Goal: Task Accomplishment & Management: Complete application form

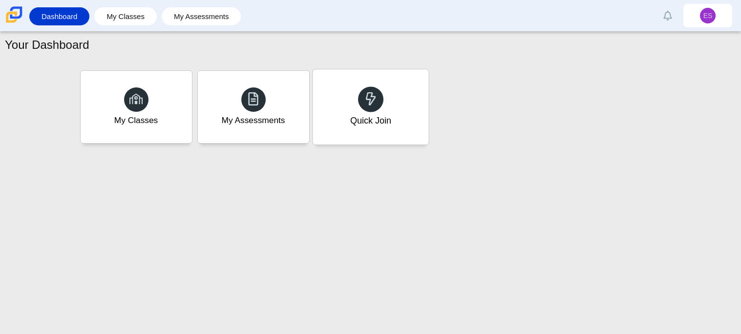
click at [340, 110] on div "Quick Join" at bounding box center [371, 106] width 116 height 75
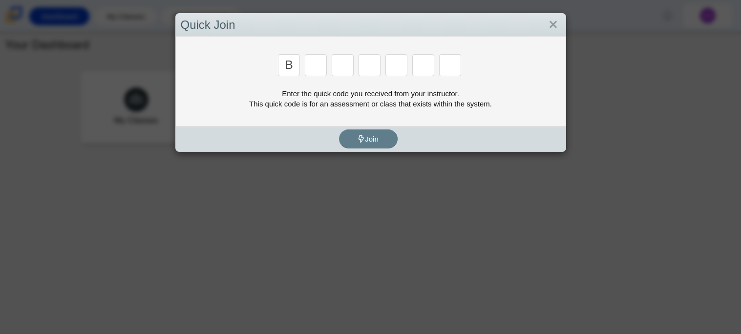
type input "B"
type input "M"
type input "3"
type input "5"
type input "4"
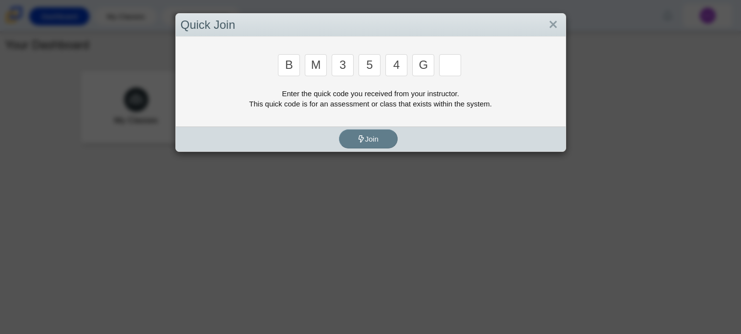
type input "G"
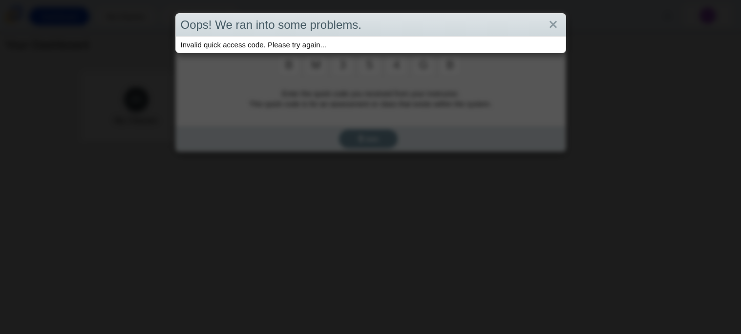
type input "B"
click at [557, 24] on link "Close" at bounding box center [553, 25] width 15 height 17
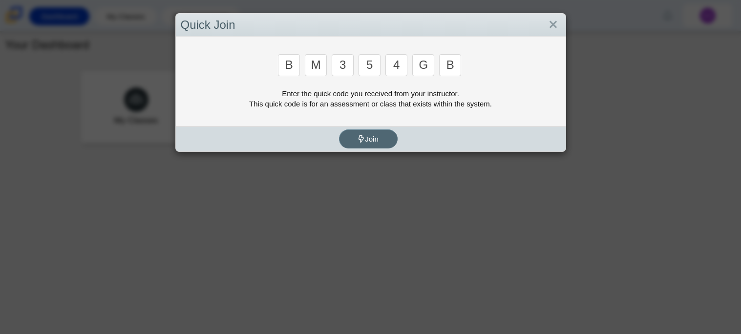
click at [369, 135] on span "Join" at bounding box center [368, 139] width 21 height 8
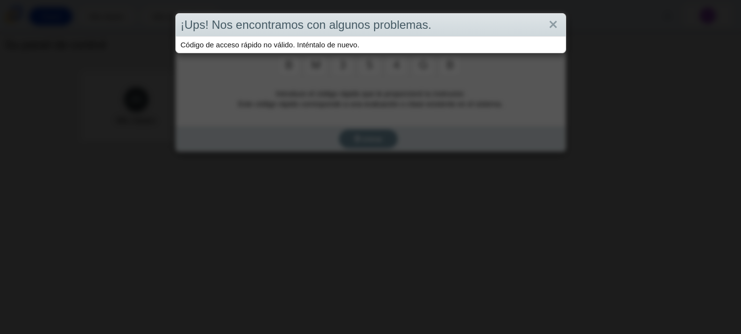
click at [442, 103] on div "¡Ups! Nos encontramos con algunos problemas. Código de acceso rápido no válido.…" at bounding box center [370, 167] width 741 height 334
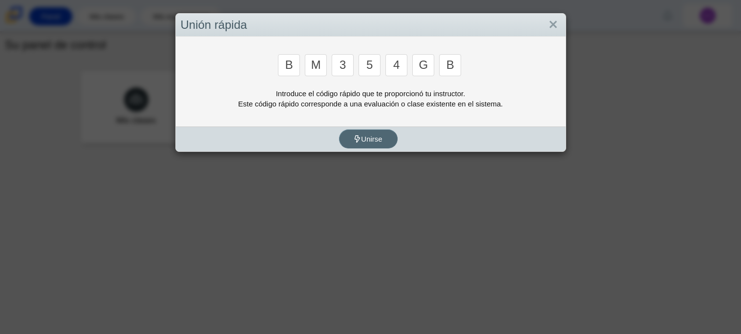
click at [362, 145] on button "Unirse" at bounding box center [368, 138] width 59 height 19
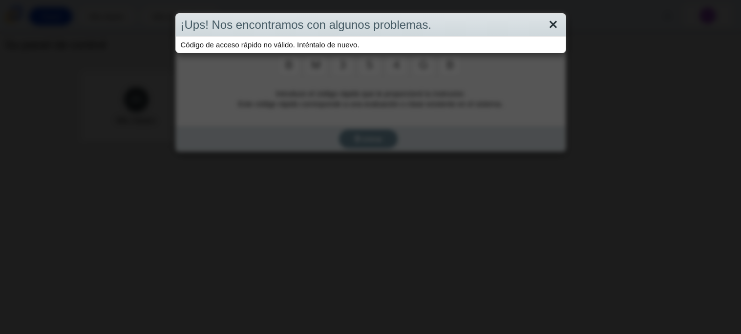
click at [559, 28] on link "Cerca" at bounding box center [553, 25] width 15 height 17
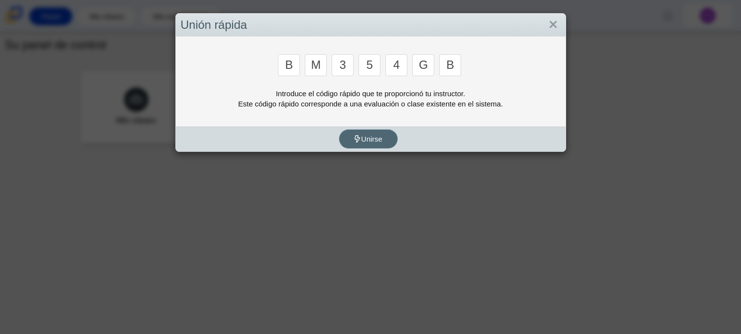
click at [370, 146] on button "Unirse" at bounding box center [368, 138] width 59 height 19
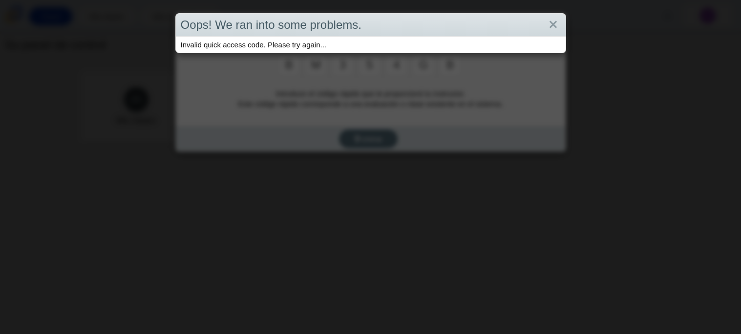
click at [370, 146] on div "Oops! We ran into some problems. Invalid quick access code. Please try again..." at bounding box center [370, 167] width 741 height 334
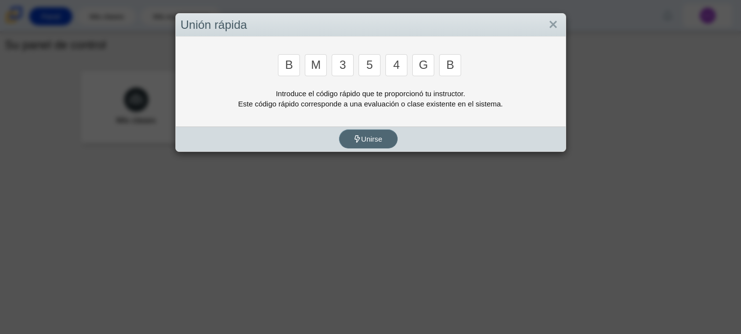
click at [370, 146] on button "Unirse" at bounding box center [368, 138] width 59 height 19
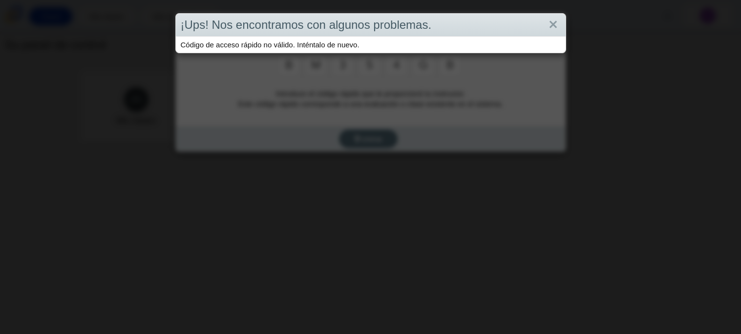
click at [370, 146] on div "¡Ups! Nos encontramos con algunos problemas. Código de acceso rápido no válido.…" at bounding box center [370, 167] width 741 height 334
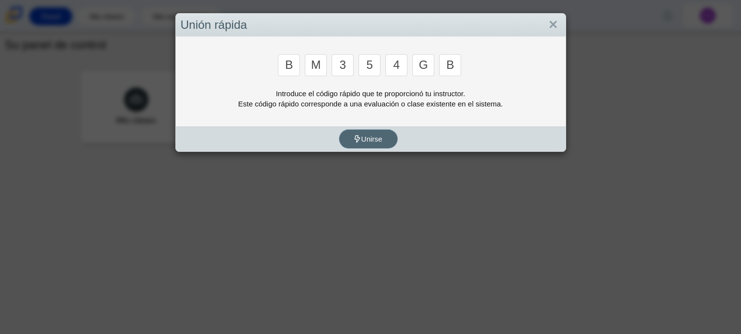
click at [370, 146] on div "¡Ups! Nos encontramos con algunos problemas. Código de acceso rápido no válido.…" at bounding box center [370, 167] width 741 height 334
click at [370, 146] on button "Unirse" at bounding box center [368, 138] width 59 height 19
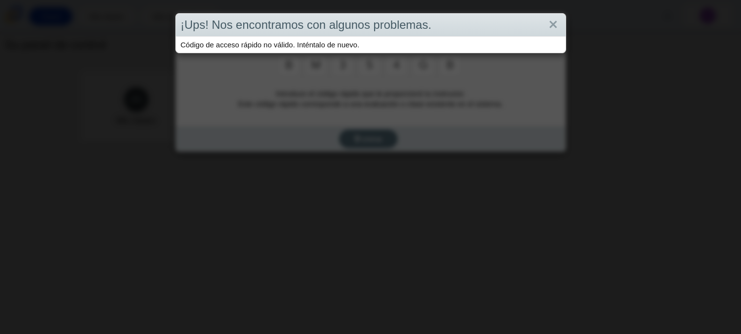
click at [370, 146] on div "¡Ups! Nos encontramos con algunos problemas. Código de acceso rápido no válido.…" at bounding box center [370, 167] width 741 height 334
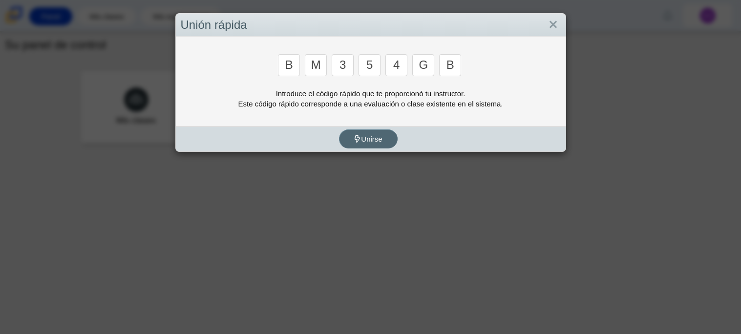
click at [370, 146] on div "¡Ups! Nos encontramos con algunos problemas. Código de acceso rápido no válido.…" at bounding box center [370, 167] width 741 height 334
click at [370, 146] on button "Unirse" at bounding box center [368, 138] width 59 height 19
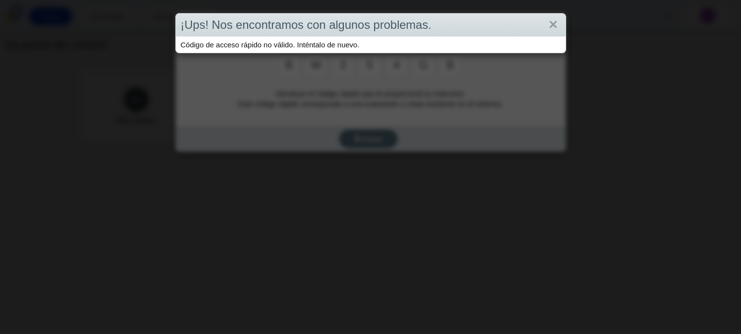
click at [370, 146] on div "¡Ups! Nos encontramos con algunos problemas. Código de acceso rápido no válido.…" at bounding box center [370, 167] width 741 height 334
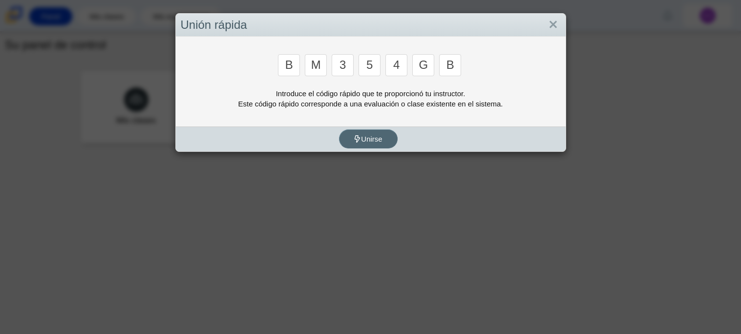
click at [370, 146] on button "Unirse" at bounding box center [368, 138] width 59 height 19
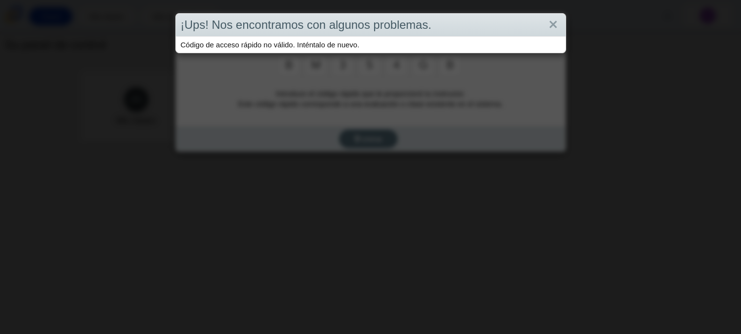
click at [370, 146] on div "¡Ups! Nos encontramos con algunos problemas. Código de acceso rápido no válido.…" at bounding box center [370, 167] width 741 height 334
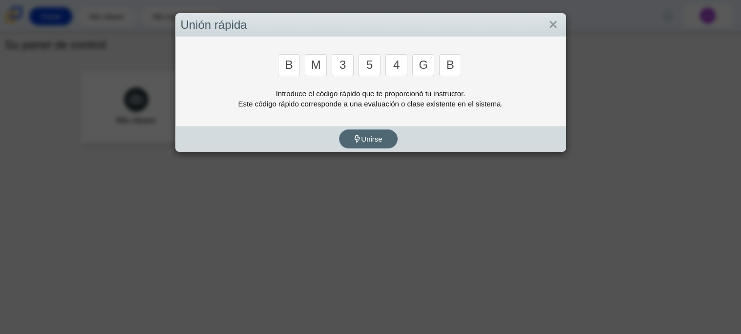
click at [370, 146] on div "¡Ups! Nos encontramos con algunos problemas. Código de acceso rápido no válido.…" at bounding box center [370, 167] width 741 height 334
click at [370, 146] on button "Unirse" at bounding box center [368, 138] width 59 height 19
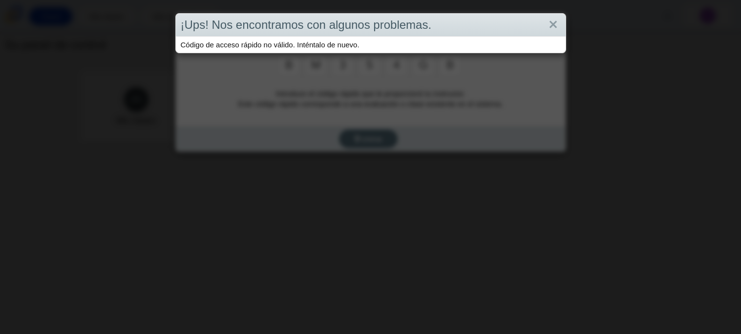
click at [370, 146] on div "¡Ups! Nos encontramos con algunos problemas. Código de acceso rápido no válido.…" at bounding box center [370, 167] width 741 height 334
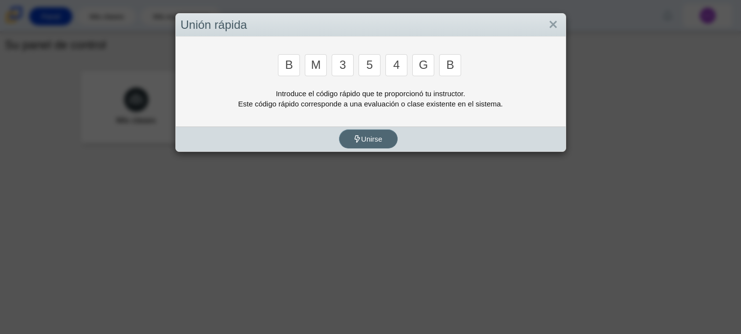
click at [370, 146] on button "Unirse" at bounding box center [368, 138] width 59 height 19
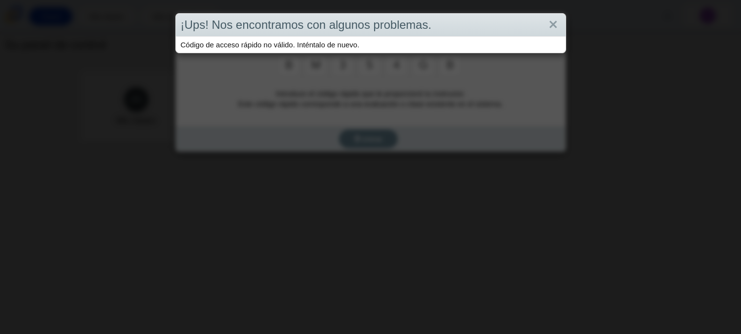
click at [567, 23] on div "¡Ups! Nos encontramos con algunos problemas. Código de acceso rápido no válido.…" at bounding box center [370, 167] width 741 height 334
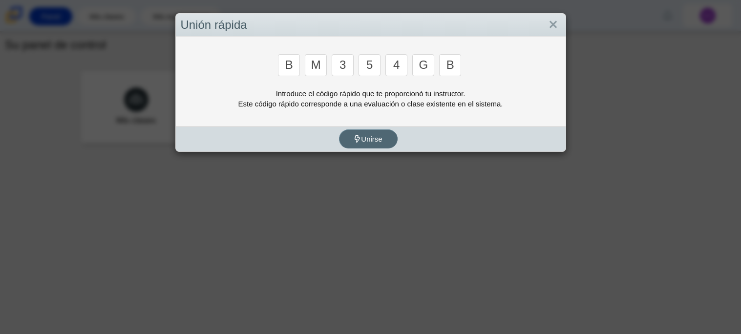
click at [361, 140] on font "Unirse" at bounding box center [371, 139] width 21 height 8
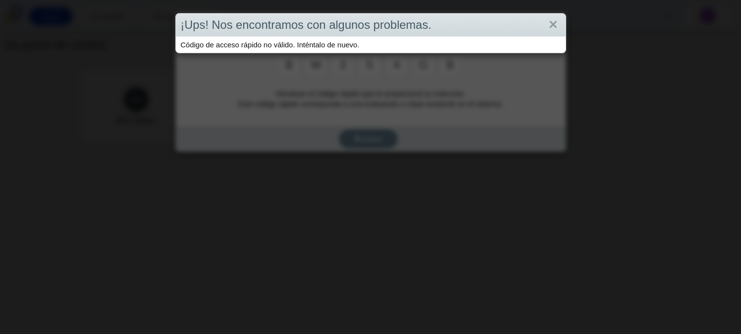
click at [562, 23] on div "¡Ups! Nos encontramos con algunos problemas." at bounding box center [371, 25] width 390 height 23
click at [541, 28] on div "¡Ups! Nos encontramos con algunos problemas." at bounding box center [371, 25] width 390 height 23
click at [555, 20] on link "Cerca" at bounding box center [553, 25] width 15 height 17
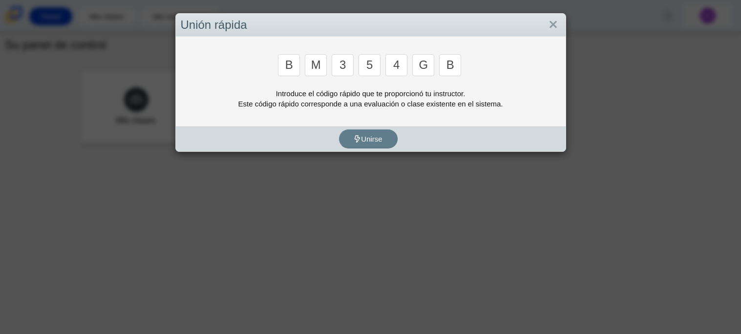
click at [390, 66] on input "4" at bounding box center [396, 65] width 22 height 22
type input "3"
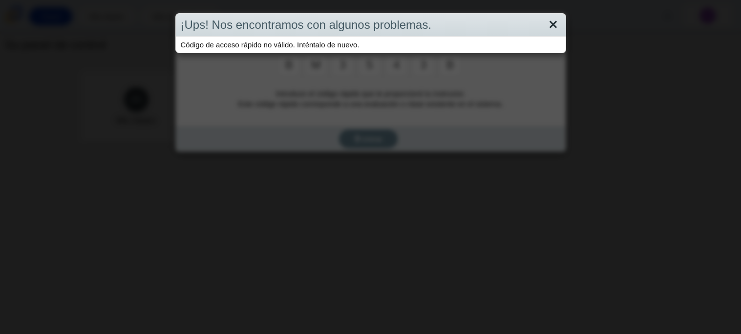
click at [555, 30] on link "Cerca" at bounding box center [553, 25] width 15 height 17
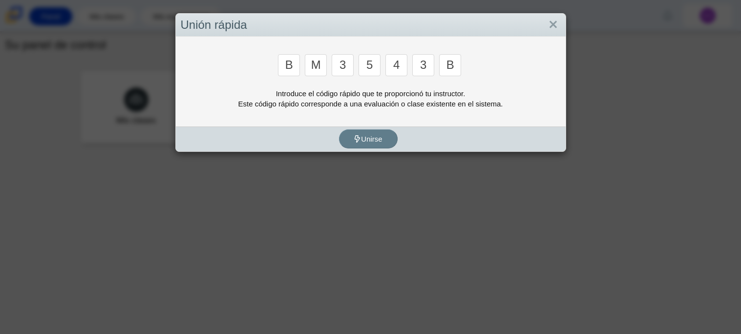
click at [406, 68] on input "4" at bounding box center [396, 65] width 22 height 22
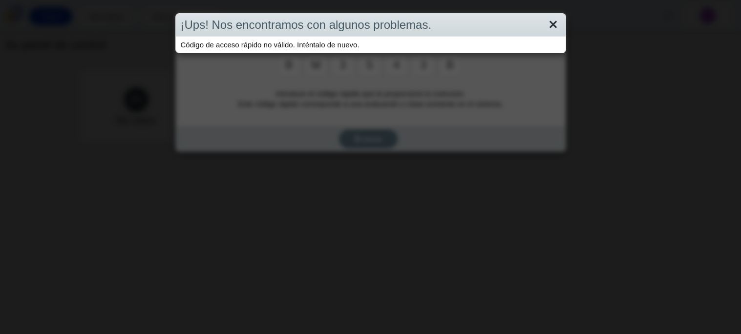
click at [558, 26] on link "Cerca" at bounding box center [553, 25] width 15 height 17
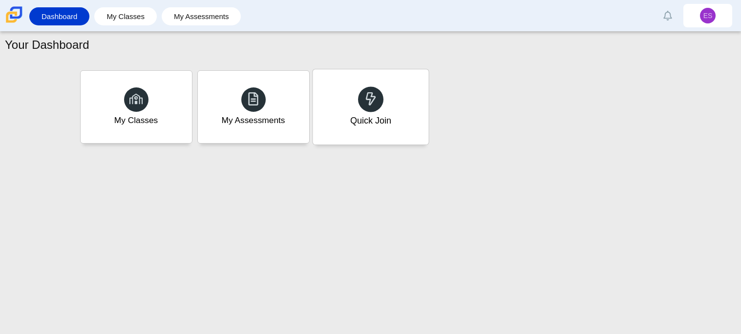
click at [338, 143] on div "Quick Join" at bounding box center [371, 106] width 116 height 75
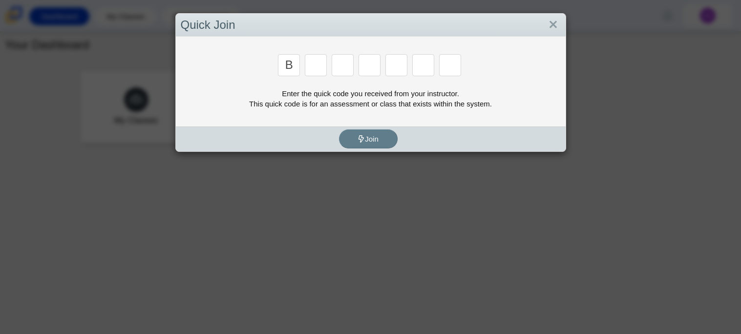
type input "B"
type input "M"
type input "3"
type input "5"
type input "3"
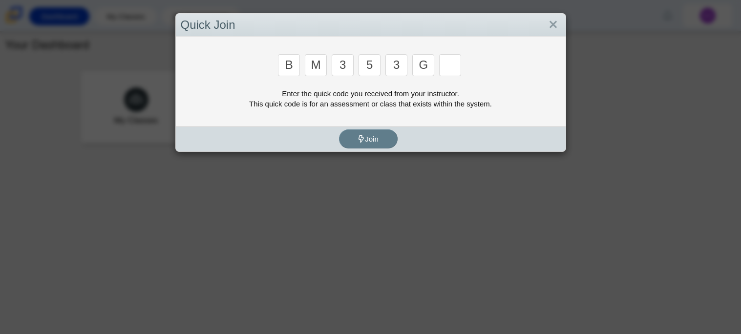
type input "G"
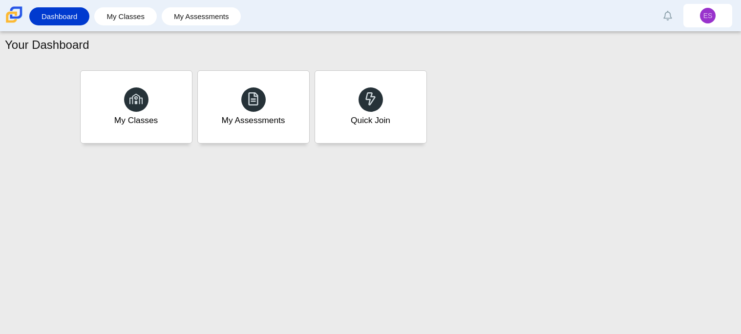
type input "B"
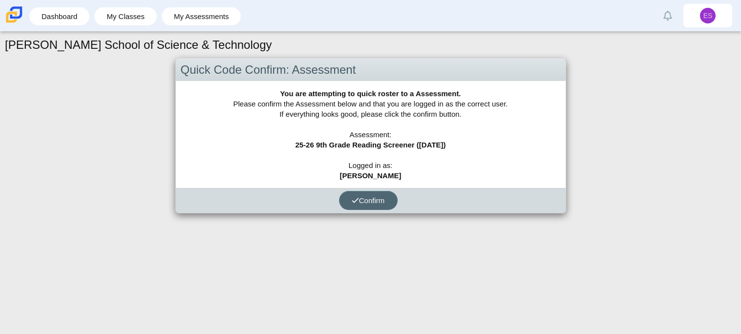
click at [359, 196] on span "Confirm" at bounding box center [368, 200] width 33 height 8
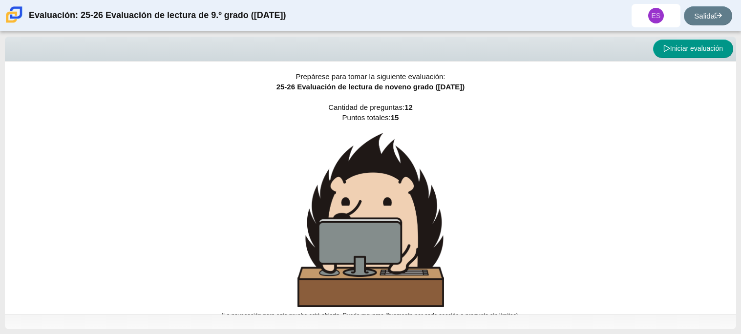
scroll to position [6, 0]
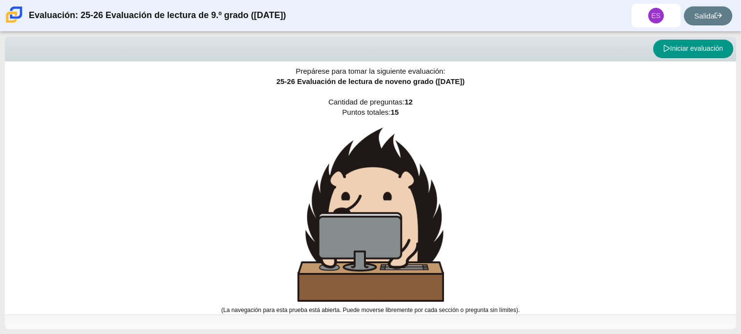
click at [424, 227] on img at bounding box center [371, 215] width 147 height 174
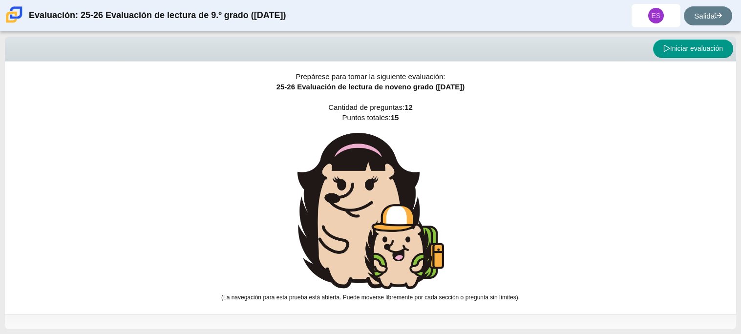
scroll to position [0, 0]
click at [719, 43] on button "Iniciar evaluación" at bounding box center [693, 49] width 80 height 19
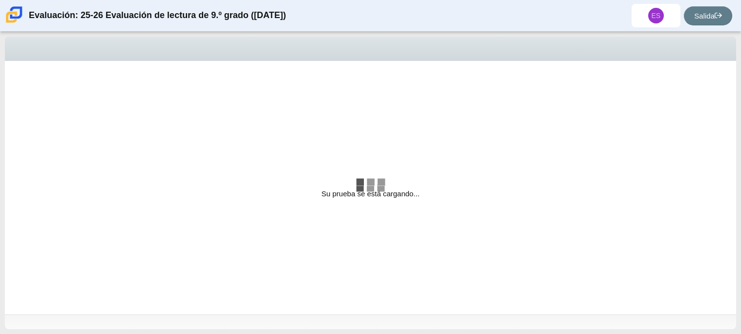
select select "ccc5b315-3c7c-471c-bf90-f22c8299c798"
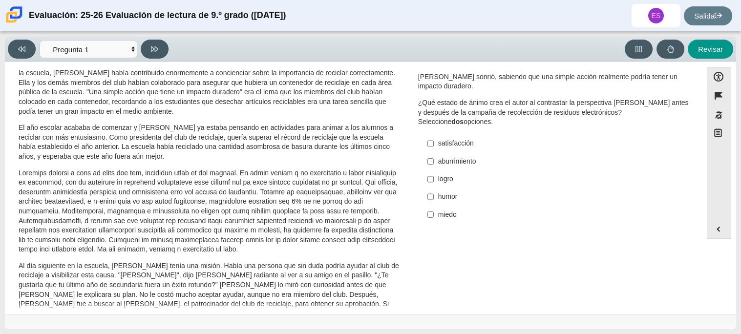
scroll to position [50, 0]
click at [454, 142] on font "satisfacción" at bounding box center [456, 142] width 36 height 9
click at [434, 142] on input "satisfacción satisfacción" at bounding box center [431, 143] width 6 height 18
checkbox input "true"
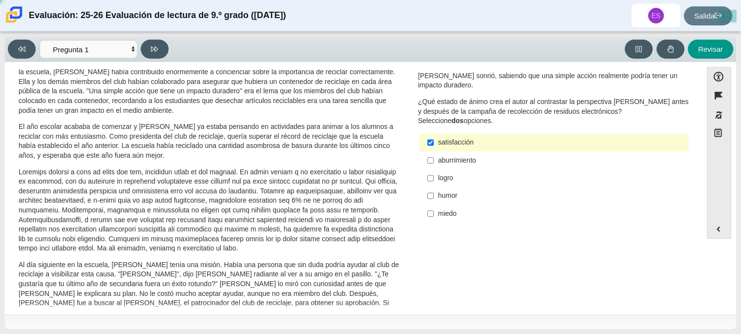
click at [442, 176] on font "logro" at bounding box center [445, 177] width 15 height 9
click at [434, 176] on input "logro logro" at bounding box center [431, 179] width 6 height 18
checkbox input "true"
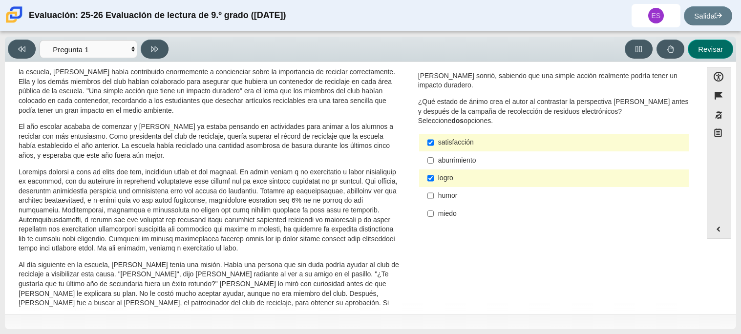
click at [719, 53] on button "Revisar" at bounding box center [710, 49] width 45 height 19
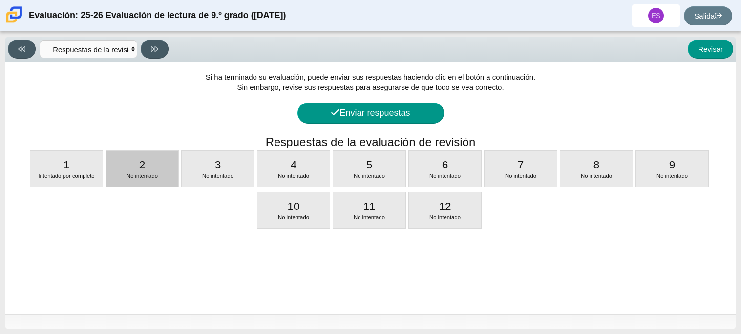
click at [144, 170] on font "2" at bounding box center [142, 165] width 6 height 12
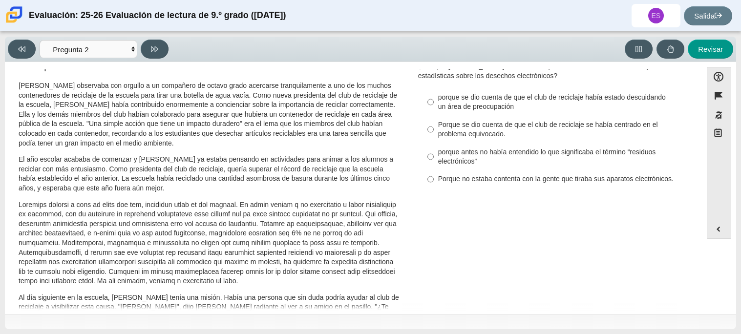
scroll to position [21, 0]
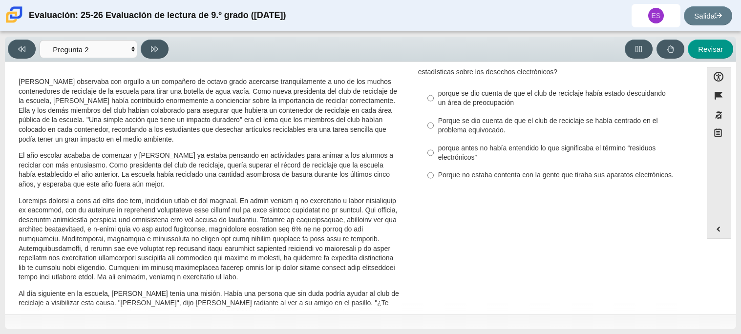
click at [164, 117] on font "[PERSON_NAME] observaba con orgullo a un compañero de octavo grado acercarse tr…" at bounding box center [208, 110] width 379 height 66
click at [13, 52] on button at bounding box center [22, 49] width 28 height 19
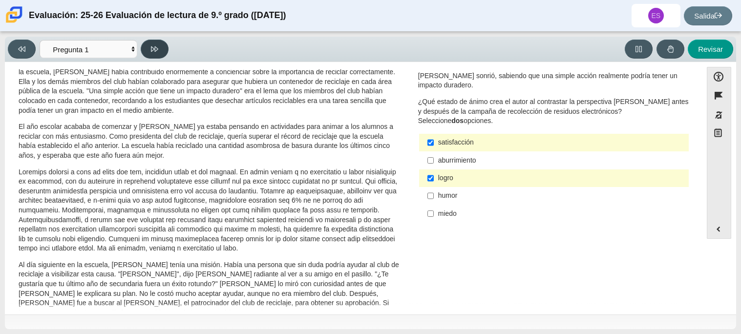
click at [150, 49] on button at bounding box center [155, 49] width 28 height 19
select select "0ff64528-ffd7-428d-b192-babfaadd44e8"
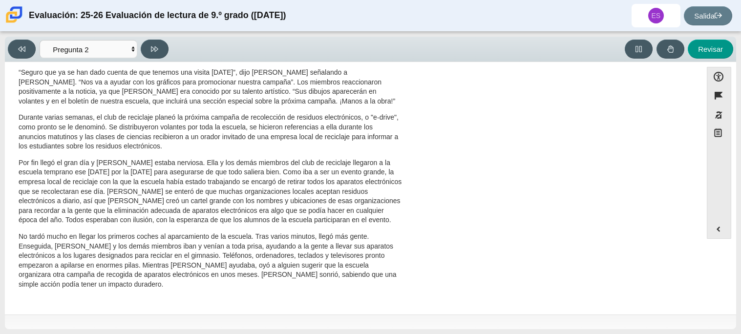
scroll to position [0, 0]
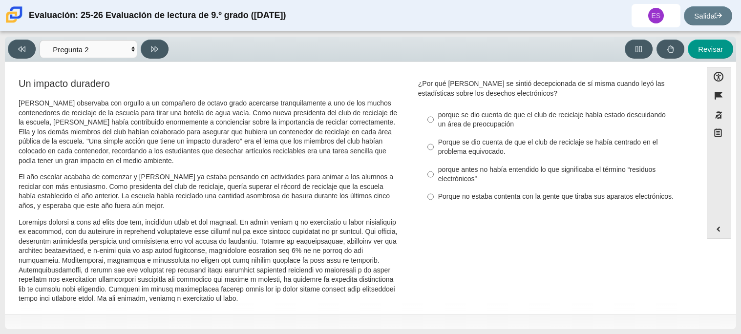
click at [454, 170] on font "porque antes no había entendido lo que significaba el término “residuos electró…" at bounding box center [547, 174] width 218 height 19
click at [434, 170] on input "porque antes no había entendido lo que significaba el término “residuos electró…" at bounding box center [431, 174] width 6 height 27
radio input "true"
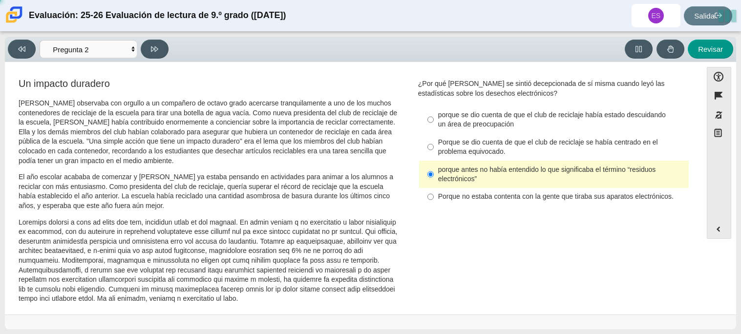
click at [440, 139] on font "Porque se dio cuenta de que el club de reciclaje se había centrado en el proble…" at bounding box center [548, 147] width 220 height 19
click at [434, 139] on input "Porque se dio cuenta de que el club de reciclaje se había centrado en el proble…" at bounding box center [431, 146] width 6 height 27
radio input "true"
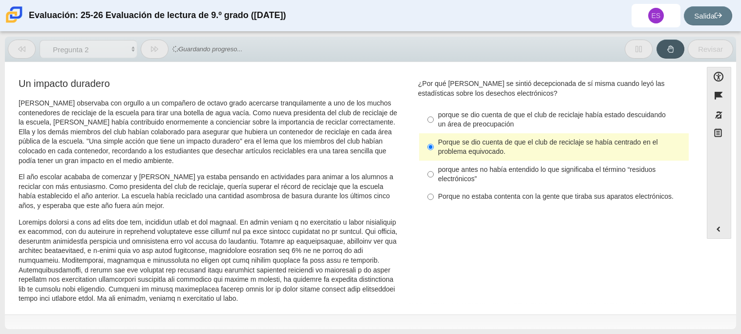
click at [451, 180] on font "porque antes no había entendido lo que significaba el término “residuos electró…" at bounding box center [547, 174] width 218 height 19
click at [434, 180] on input "porque antes no había entendido lo que significaba el término “residuos electró…" at bounding box center [431, 174] width 6 height 27
radio input "true"
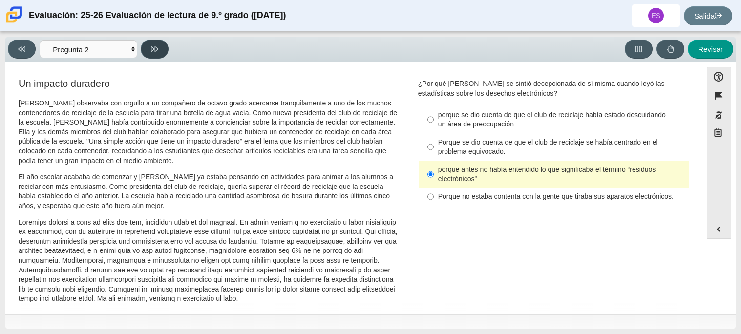
click at [165, 45] on button at bounding box center [155, 49] width 28 height 19
select select "7ce3d843-6974-4858-901c-1ff39630e843"
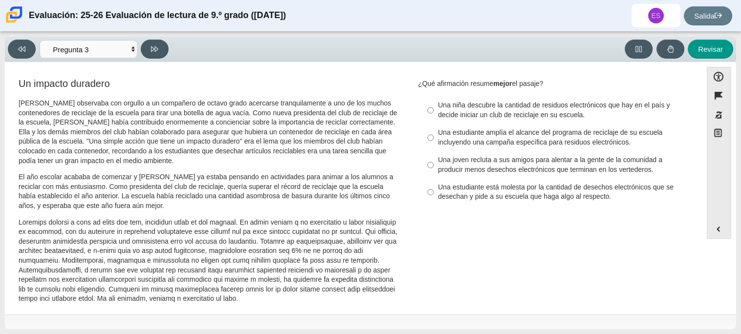
click at [523, 120] on div "Una niña descubre la cantidad de residuos electrónicos que hay en el país y dec…" at bounding box center [561, 110] width 247 height 19
click at [434, 120] on input "Una niña descubre la cantidad de residuos electrónicos que hay en el país y dec…" at bounding box center [431, 110] width 6 height 27
radio input "true"
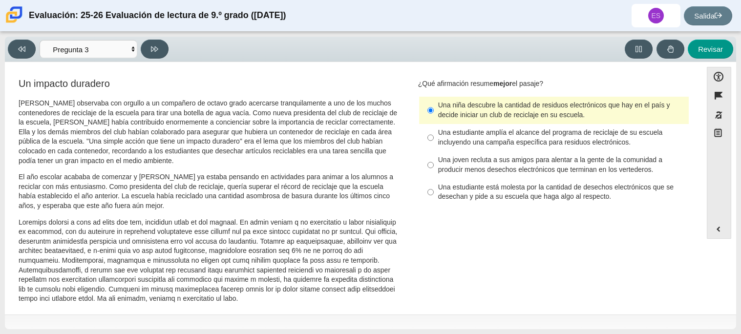
click at [590, 129] on font "Una estudiante amplía el alcance del programa de reciclaje de su escuela incluy…" at bounding box center [550, 137] width 225 height 19
click at [434, 129] on input "Una estudiante amplía el alcance del programa de reciclaje de su escuela incluy…" at bounding box center [431, 137] width 6 height 27
radio input "true"
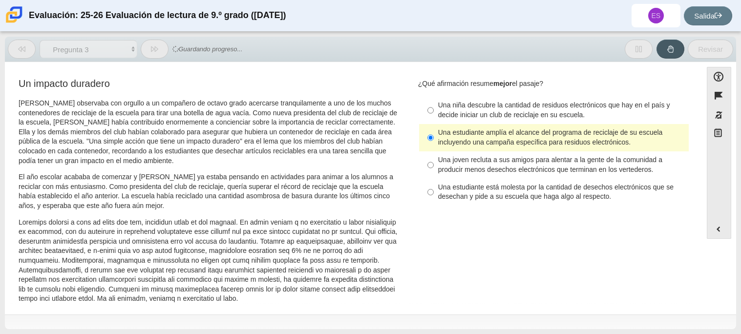
click at [582, 122] on label "Una niña descubre la cantidad de residuos electrónicos que hay en el país y dec…" at bounding box center [555, 110] width 268 height 27
click at [434, 122] on input "Una niña descubre la cantidad de residuos electrónicos que hay en el país y dec…" at bounding box center [431, 110] width 6 height 27
radio input "true"
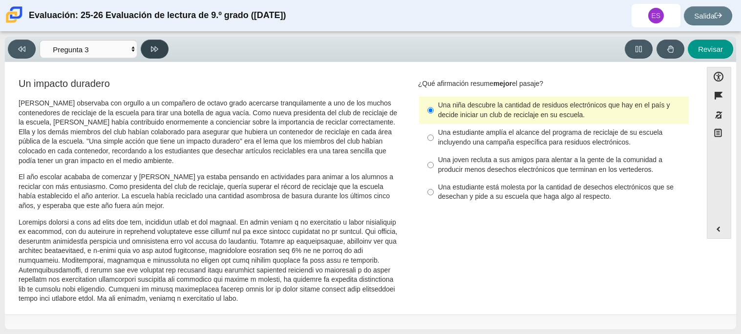
click at [159, 41] on button at bounding box center [155, 49] width 28 height 19
select select "ca9ea0f1-49c5-4bd1-83b0-472c18652b42"
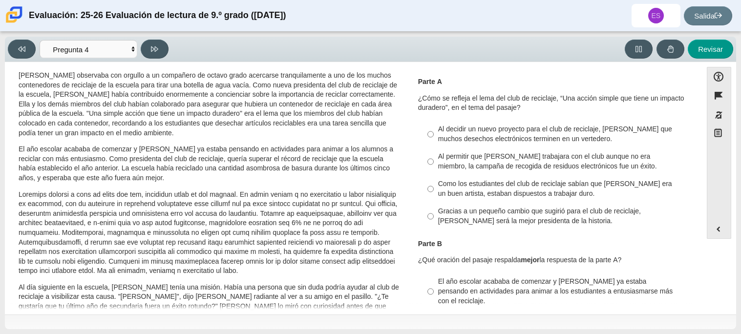
scroll to position [41, 0]
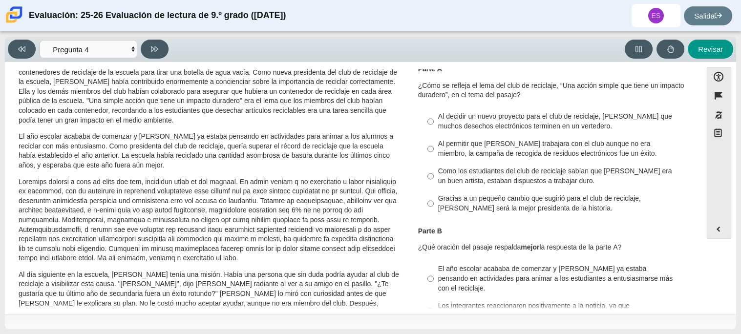
click at [485, 197] on font "Gracias a un pequeño cambio que sugirió para el club de reciclaje, [PERSON_NAME…" at bounding box center [539, 203] width 203 height 19
click at [434, 197] on input "Gracias a un pequeño cambio que sugirió para el club de reciclaje, [PERSON_NAME…" at bounding box center [431, 203] width 6 height 27
radio input "true"
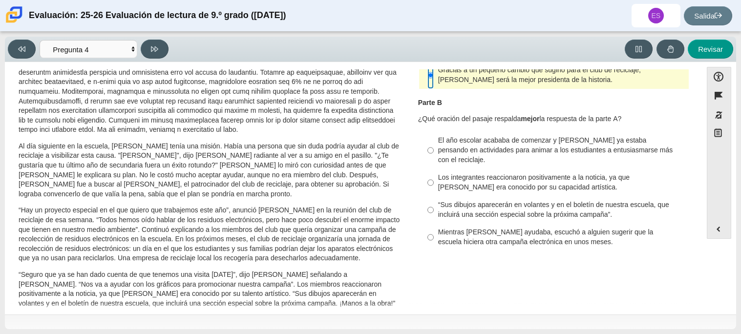
scroll to position [172, 0]
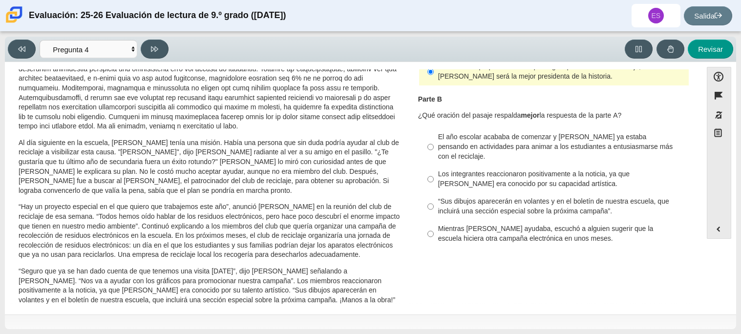
click at [501, 193] on label "“Sus dibujos aparecerán en volantes y en el boletín de nuestra escuela, que inc…" at bounding box center [555, 206] width 268 height 27
click at [434, 193] on input "“Sus dibujos aparecerán en volantes y en el boletín de nuestra escuela, que inc…" at bounding box center [431, 206] width 6 height 27
radio input "true"
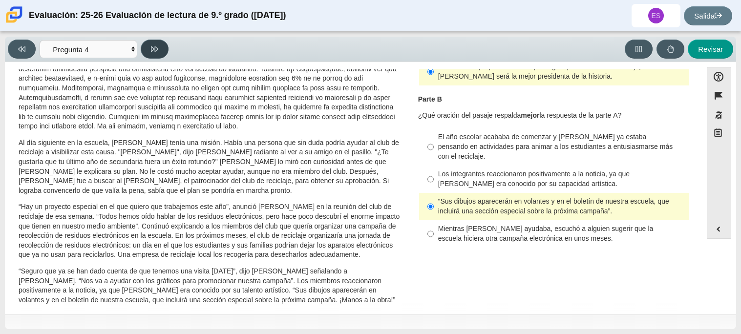
click at [159, 55] on button at bounding box center [155, 49] width 28 height 19
select select "e41f1a79-e29f-4095-8030-a53364015bed"
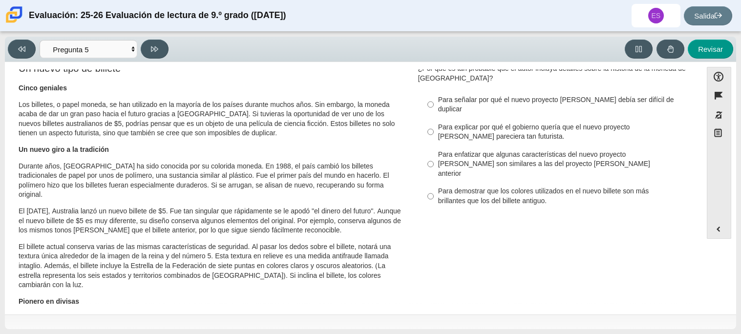
scroll to position [12, 0]
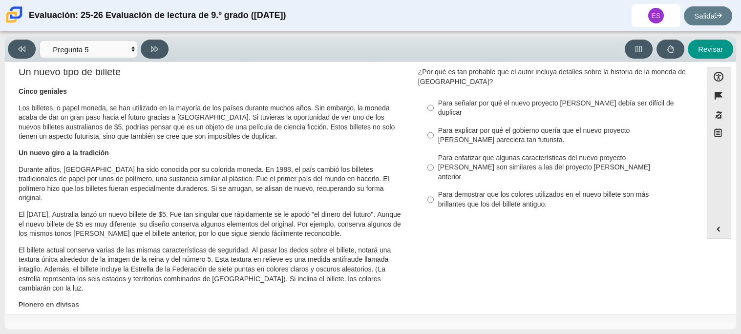
click at [542, 153] on font "Para enfatizar que algunas características del nuevo proyecto [PERSON_NAME] son…" at bounding box center [544, 167] width 212 height 28
click at [434, 149] on input "Para enfatizar que algunas características del nuevo proyecto [PERSON_NAME] son…" at bounding box center [431, 167] width 6 height 37
radio input "true"
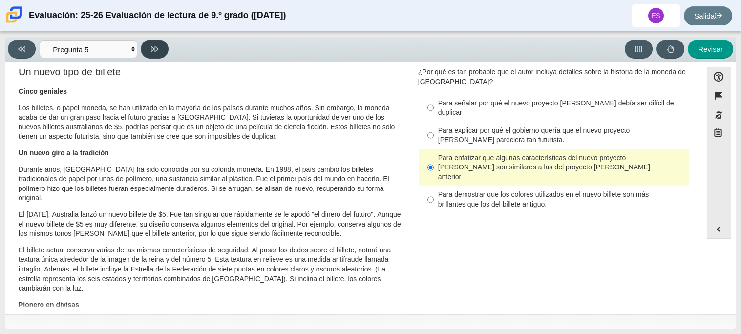
click at [144, 50] on button at bounding box center [155, 49] width 28 height 19
select select "69146e31-7b3d-4a3e-9ce6-f30c24342ae0"
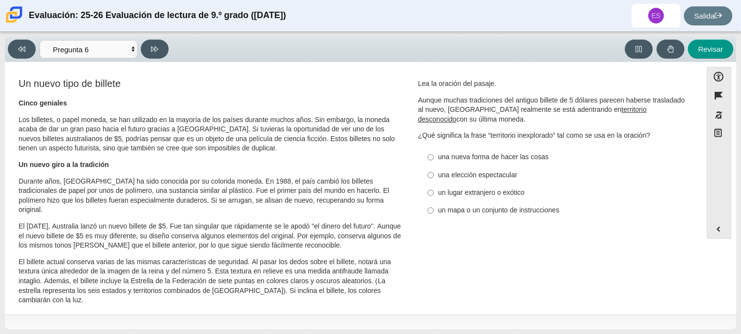
click at [507, 192] on font "un lugar extranjero o exótico" at bounding box center [481, 192] width 86 height 9
click at [434, 192] on input "un lugar extranjero o exótico un lugar extranjero o exótico" at bounding box center [431, 193] width 6 height 18
radio input "true"
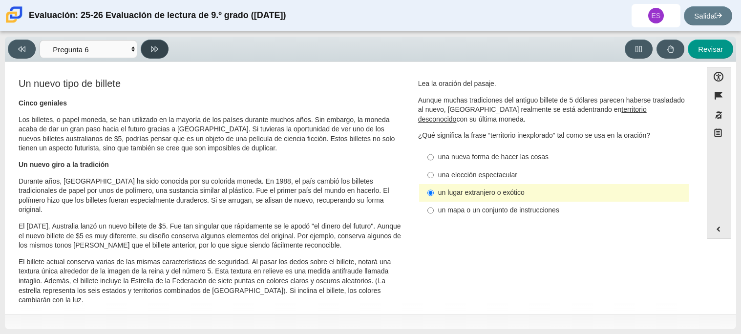
click at [152, 49] on icon at bounding box center [154, 48] width 7 height 7
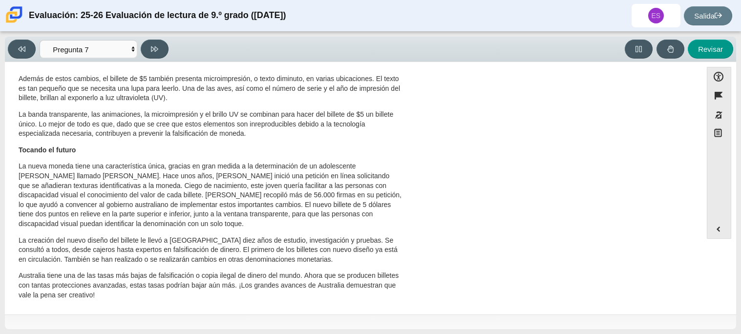
scroll to position [0, 0]
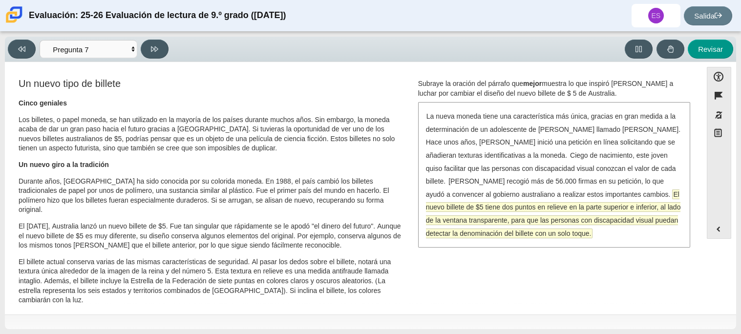
click at [583, 205] on font "El nuevo billete de $5 tiene dos puntos en relieve en la parte superior e infer…" at bounding box center [553, 214] width 255 height 48
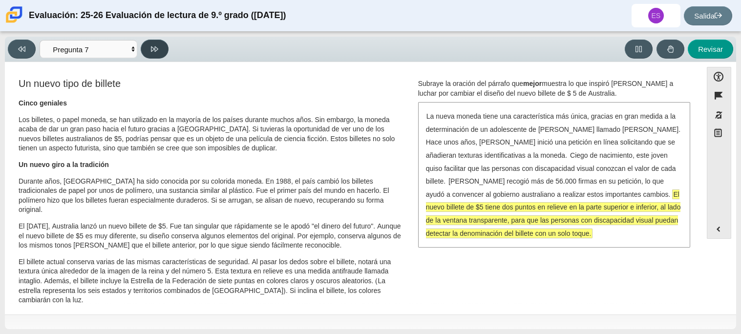
click at [152, 49] on icon at bounding box center [154, 48] width 7 height 7
select select "ea8338c2-a6a3-418e-a305-2b963b54a290"
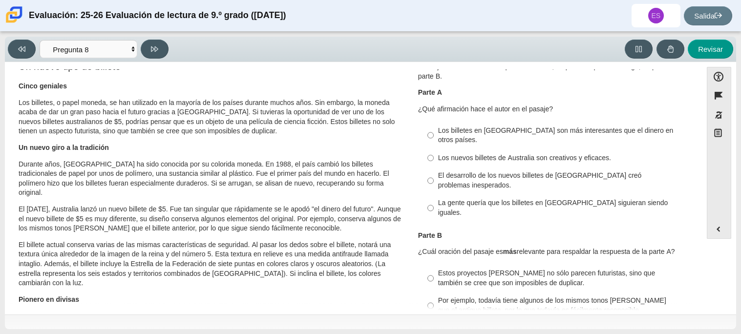
scroll to position [31, 0]
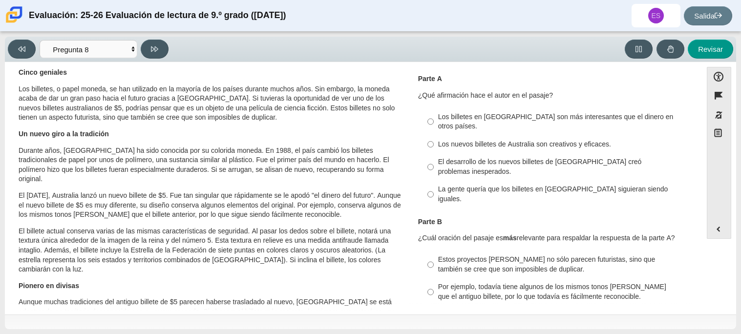
click at [558, 185] on font "La gente quería que los billetes en [GEOGRAPHIC_DATA] siguieran siendo iguales." at bounding box center [553, 194] width 230 height 19
click at [434, 184] on input "La gente quería que los billetes en [GEOGRAPHIC_DATA] siguieran siendo iguales.…" at bounding box center [431, 194] width 6 height 27
radio input "true"
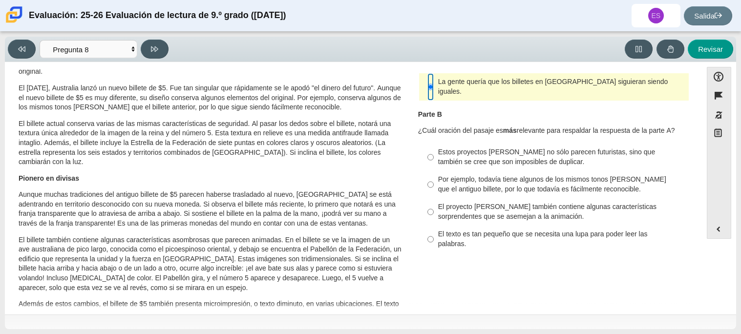
scroll to position [122, 0]
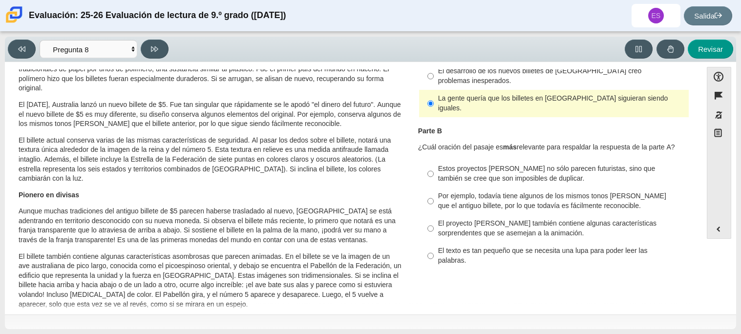
click at [514, 192] on font "Por ejemplo, todavía tiene algunos de los mismos tonos [PERSON_NAME] que el ant…" at bounding box center [552, 201] width 228 height 19
click at [434, 188] on input "Por ejemplo, todavía tiene algunos de los mismos tonos [PERSON_NAME] que el ant…" at bounding box center [431, 201] width 6 height 27
radio input "true"
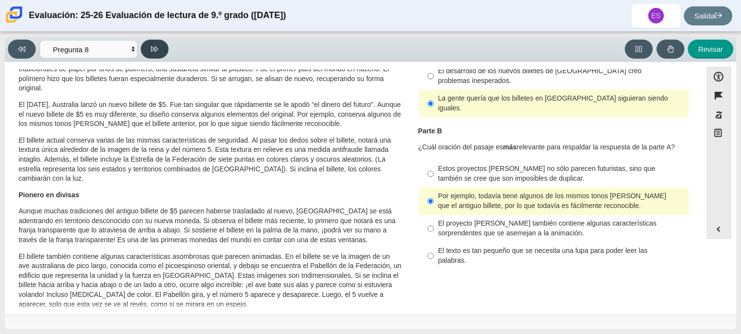
click at [149, 45] on button at bounding box center [155, 49] width 28 height 19
select select "89f058d6-b15c-4ef5-a4b3-fdaffb8868b6"
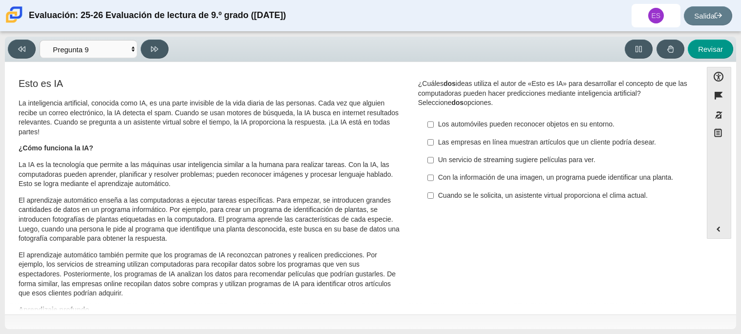
click at [519, 183] on div "Con la información de una imagen, un programa puede identificar una planta." at bounding box center [561, 178] width 247 height 10
click at [434, 184] on input "Con la información de una imagen, un programa puede identificar una planta. Con…" at bounding box center [431, 178] width 6 height 18
checkbox input "true"
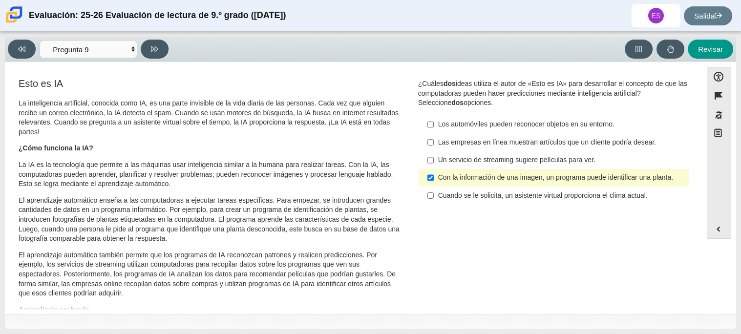
click at [500, 212] on div "Pregunta ¿Cuáles dos ideas utiliza el autor de «Esto es IA» para desarrollar el…" at bounding box center [554, 144] width 286 height 135
click at [468, 200] on font "Cuando se le solicita, un asistente virtual proporciona el clima actual." at bounding box center [543, 195] width 210 height 9
click at [434, 204] on input "Cuando se le solicita, un asistente virtual proporciona el clima actual. Cuando…" at bounding box center [431, 196] width 6 height 18
checkbox input "true"
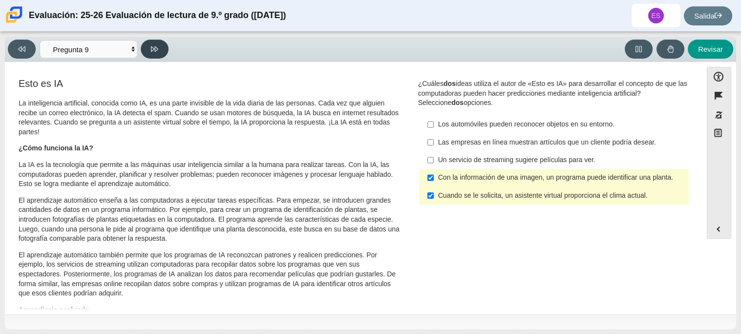
click at [149, 47] on button at bounding box center [155, 49] width 28 height 19
select select "cdf3c14e-a918-44d1-9b63-3db0fa81641e"
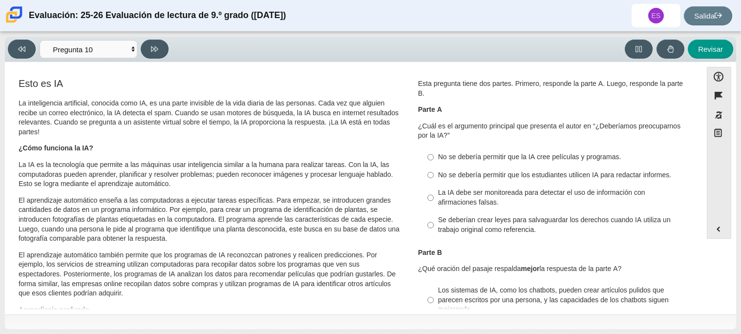
click at [447, 201] on font "La IA debe ser monitoreada para detectar el uso de información con afirmaciones…" at bounding box center [541, 197] width 207 height 19
click at [434, 201] on input "La IA debe ser monitoreada para detectar el uso de información con afirmaciones…" at bounding box center [431, 197] width 6 height 27
radio input "true"
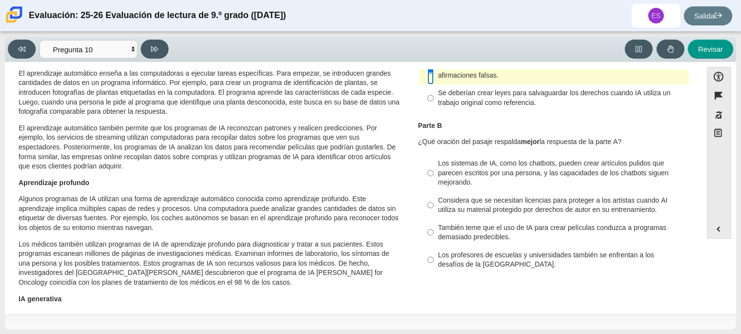
scroll to position [128, 0]
click at [466, 197] on font "Considera que se necesitan licencias para proteger a los artistas cuando AI uti…" at bounding box center [553, 204] width 230 height 19
click at [434, 197] on input "Considera que se necesitan licencias para proteger a los artistas cuando AI uti…" at bounding box center [431, 204] width 6 height 27
radio input "true"
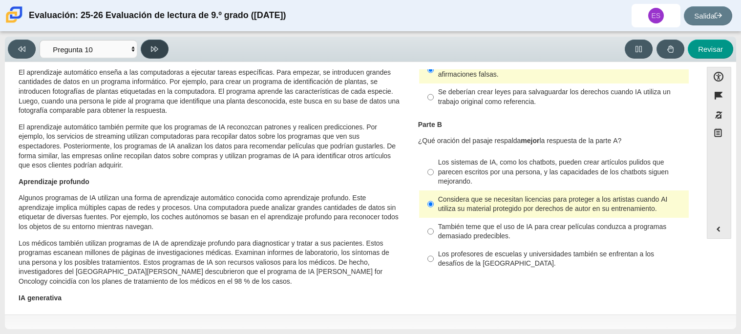
click at [145, 45] on button at bounding box center [155, 49] width 28 height 19
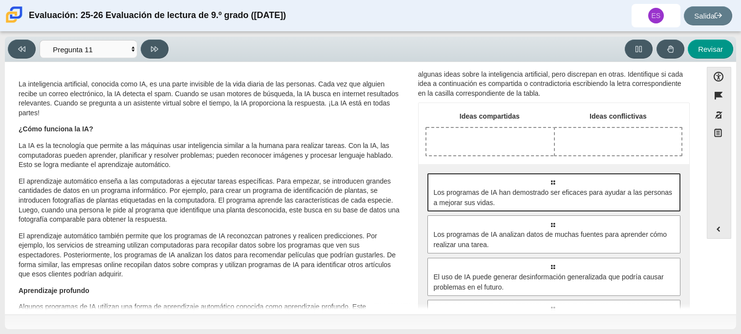
scroll to position [21, 0]
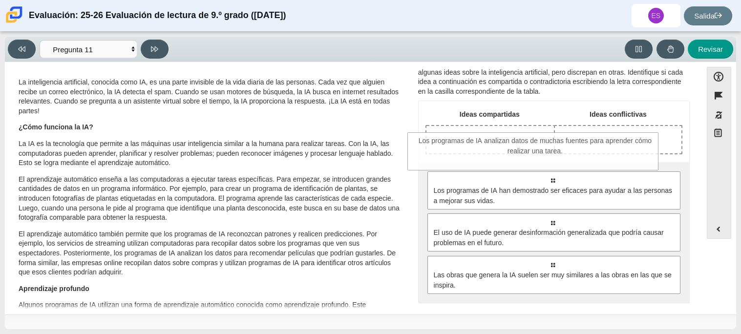
drag, startPoint x: 614, startPoint y: 243, endPoint x: 599, endPoint y: 157, distance: 86.7
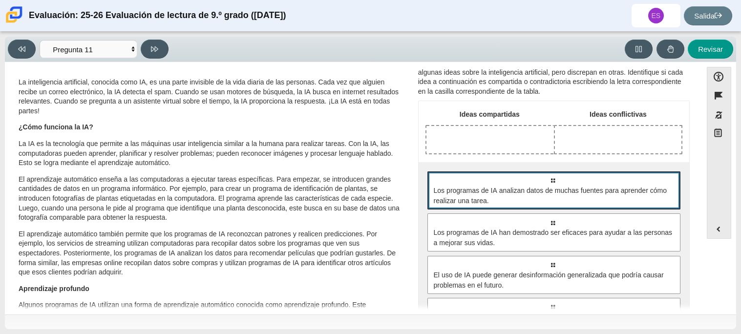
drag, startPoint x: 530, startPoint y: 211, endPoint x: 544, endPoint y: 173, distance: 40.2
click at [544, 173] on div "Seleccione para mover la respuesta a un área de entrada de respuesta. Los progr…" at bounding box center [554, 253] width 271 height 183
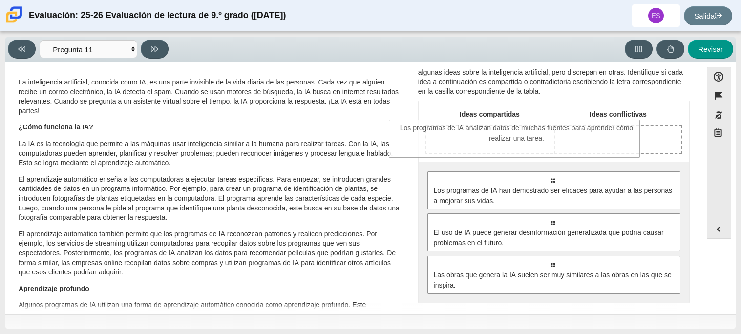
drag, startPoint x: 544, startPoint y: 173, endPoint x: 507, endPoint y: 122, distance: 62.9
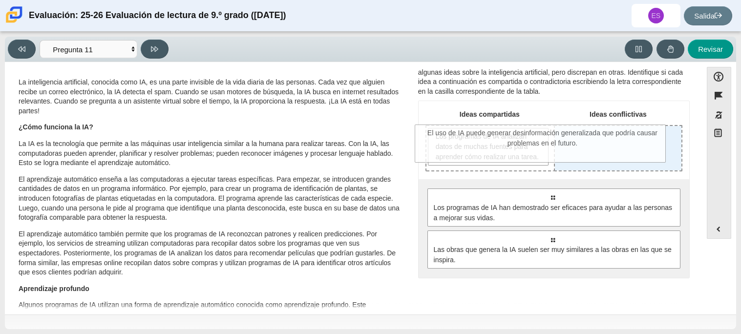
drag, startPoint x: 573, startPoint y: 239, endPoint x: 563, endPoint y: 135, distance: 105.0
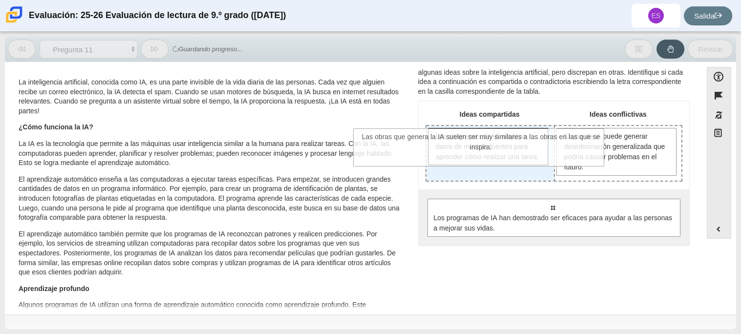
drag, startPoint x: 597, startPoint y: 258, endPoint x: 525, endPoint y: 146, distance: 132.7
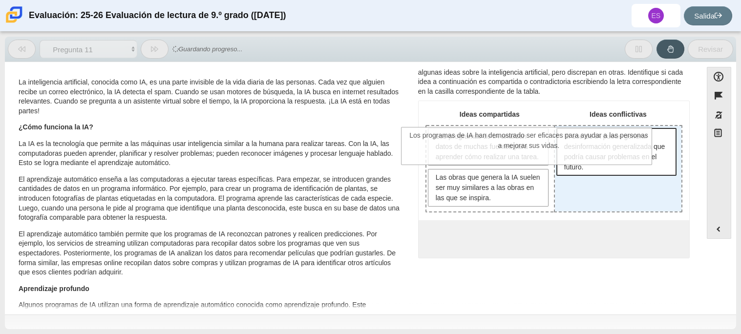
drag, startPoint x: 591, startPoint y: 235, endPoint x: 568, endPoint y: 133, distance: 104.2
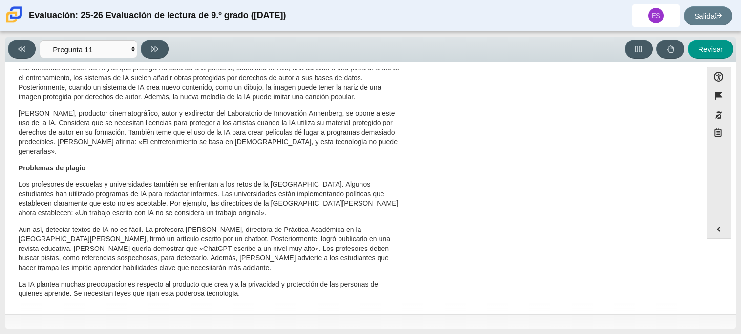
scroll to position [0, 0]
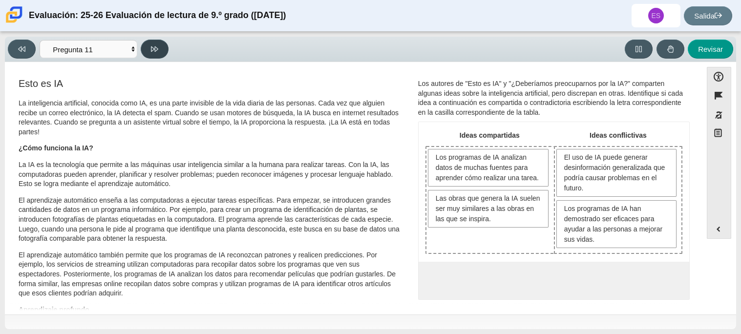
click at [149, 53] on button at bounding box center [155, 49] width 28 height 19
select select "c3effed4-44ce-4a19-bd96-1787f34e9b4c"
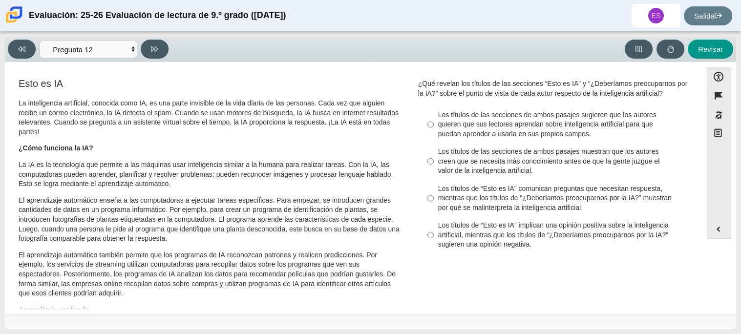
click at [506, 125] on font "Los títulos de las secciones de ambos pasajes sugieren que los autores quieren …" at bounding box center [547, 124] width 218 height 28
click at [434, 125] on input "Los títulos de las secciones de ambos pasajes sugieren que los autores quieren …" at bounding box center [431, 124] width 6 height 37
radio input "true"
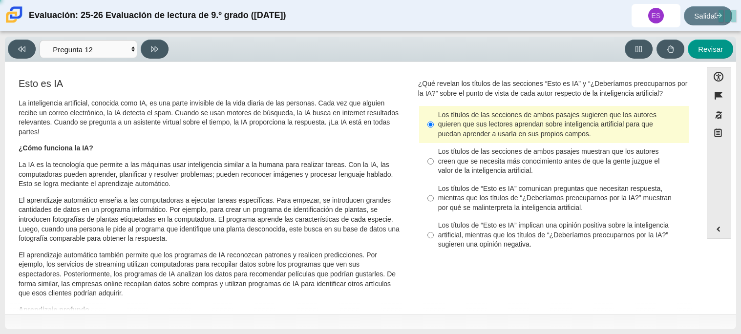
click at [512, 159] on font "Los títulos de las secciones de ambos pasajes muestran que los autores creen qu…" at bounding box center [549, 161] width 222 height 28
click at [434, 159] on input "Los títulos de las secciones de ambos pasajes muestran que los autores creen qu…" at bounding box center [431, 161] width 6 height 37
radio input "true"
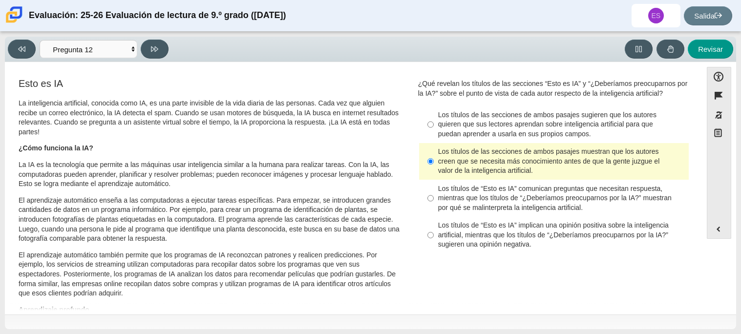
click at [487, 196] on font "Los títulos de “Esto es IA” comunican preguntas que necesitan respuesta, mientr…" at bounding box center [555, 198] width 234 height 28
click at [434, 196] on input "Los títulos de “Esto es IA” comunican preguntas que necesitan respuesta, mientr…" at bounding box center [431, 198] width 6 height 37
radio input "true"
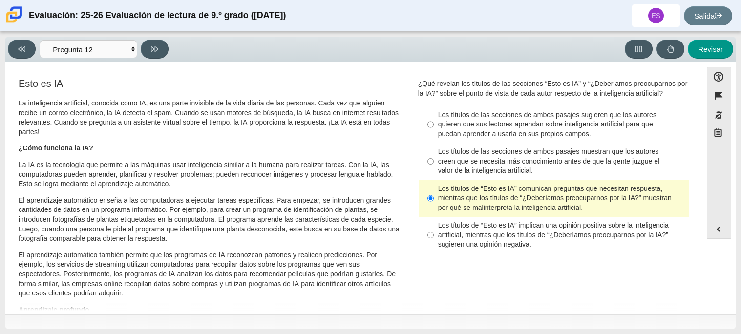
click at [487, 235] on font "Los títulos de “Esto es IA” implican una opinión positiva sobre la inteligencia…" at bounding box center [553, 235] width 231 height 28
click at [434, 235] on input "Los títulos de “Esto es IA” implican una opinión positiva sobre la inteligencia…" at bounding box center [431, 235] width 6 height 37
radio input "true"
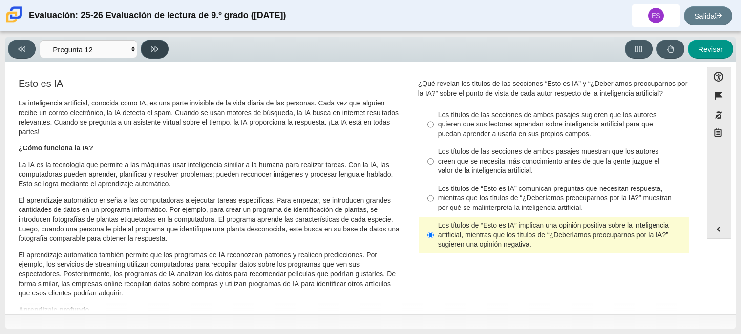
click at [150, 54] on button at bounding box center [155, 49] width 28 height 19
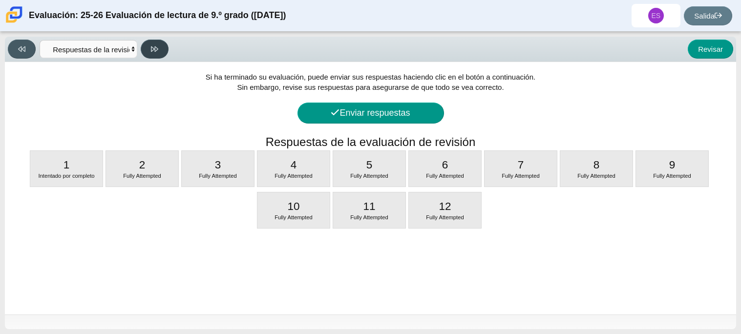
click at [150, 54] on button at bounding box center [155, 49] width 28 height 19
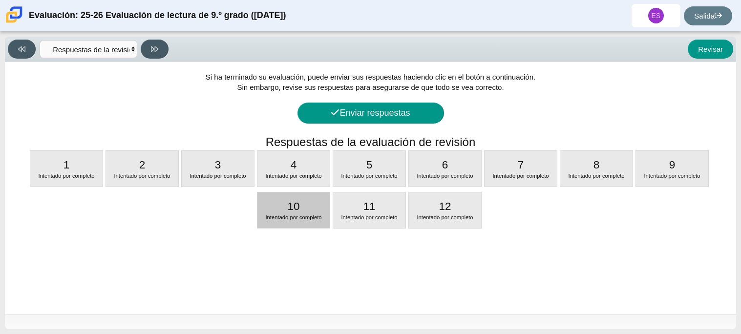
click at [310, 205] on div "10 Intentado por completo" at bounding box center [293, 211] width 72 height 36
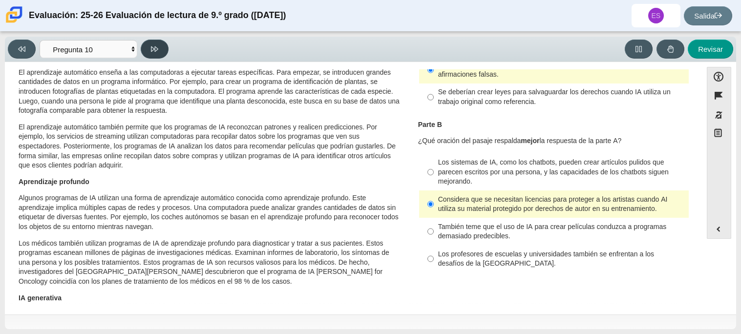
click at [146, 44] on button at bounding box center [155, 49] width 28 height 19
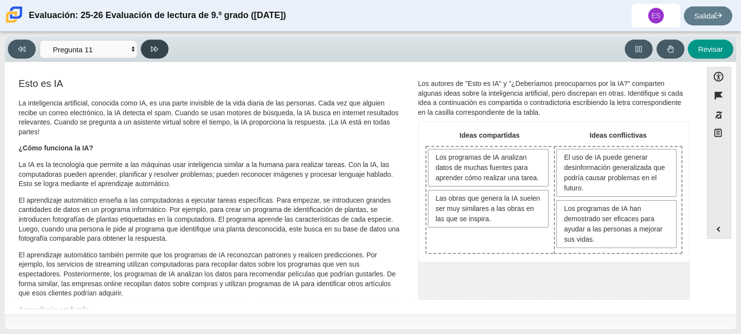
click at [158, 51] on icon at bounding box center [154, 48] width 7 height 7
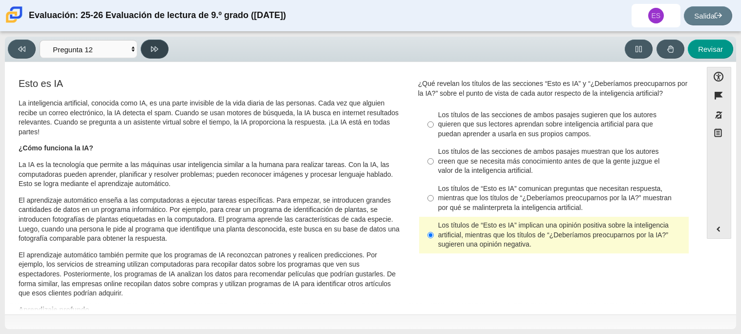
click at [158, 51] on icon at bounding box center [154, 48] width 7 height 7
select select "review"
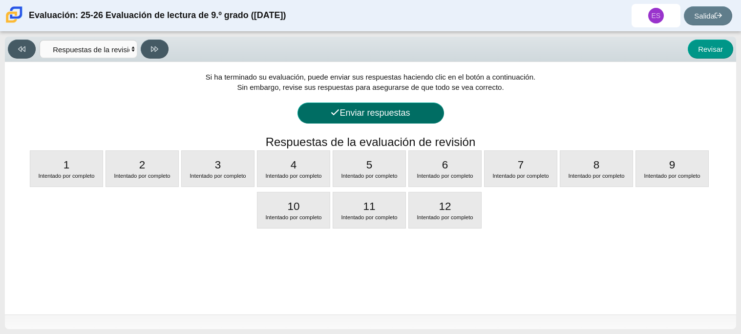
click at [403, 114] on font "Enviar respuestas" at bounding box center [375, 113] width 70 height 10
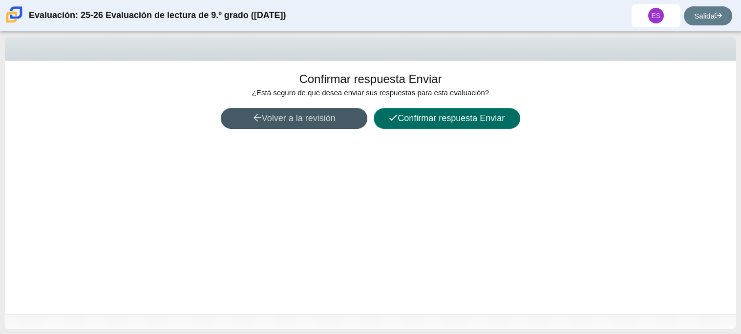
click at [430, 127] on button "Confirmar respuesta Enviar" at bounding box center [447, 118] width 147 height 21
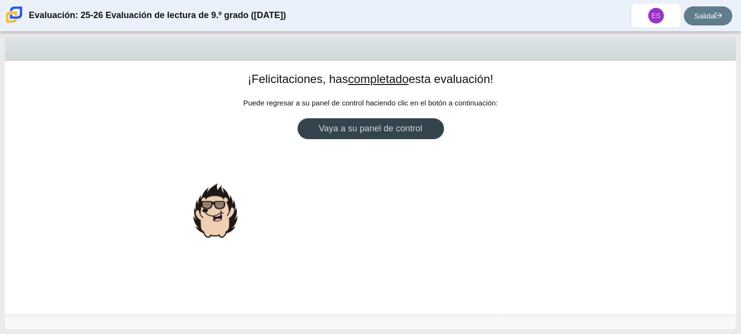
click at [384, 137] on link "Vaya a su panel de control" at bounding box center [371, 128] width 147 height 21
